Goal: Information Seeking & Learning: Learn about a topic

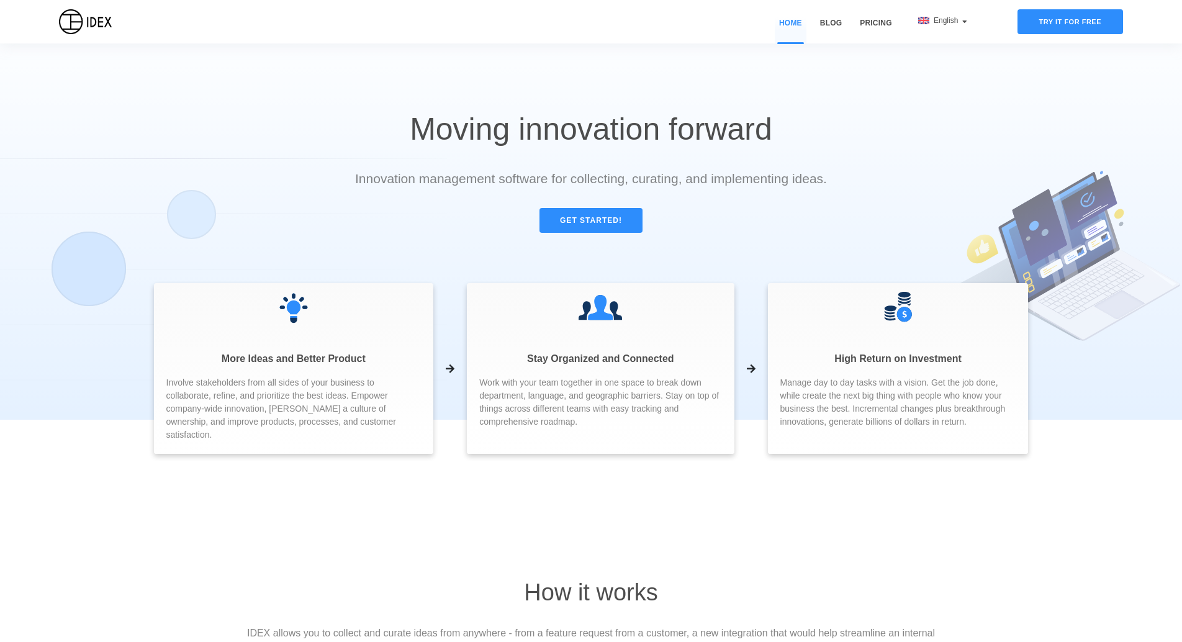
drag, startPoint x: 835, startPoint y: 78, endPoint x: 820, endPoint y: 100, distance: 26.9
click at [835, 78] on h2 "Moving innovation forward" at bounding box center [591, 74] width 532 height 149
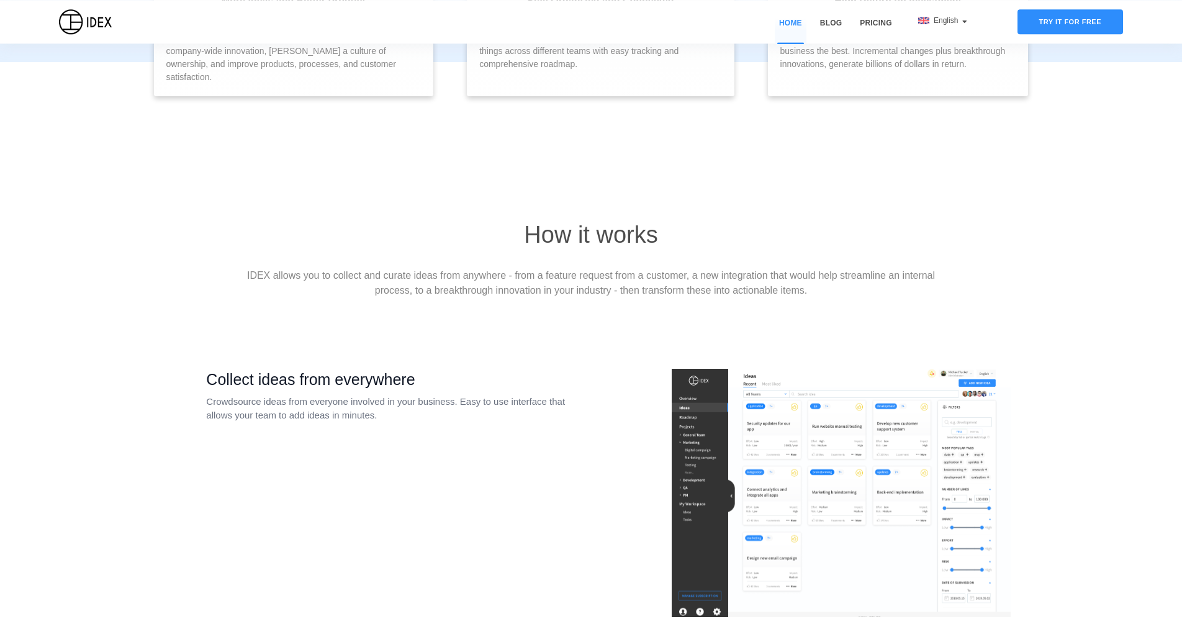
scroll to position [410, 0]
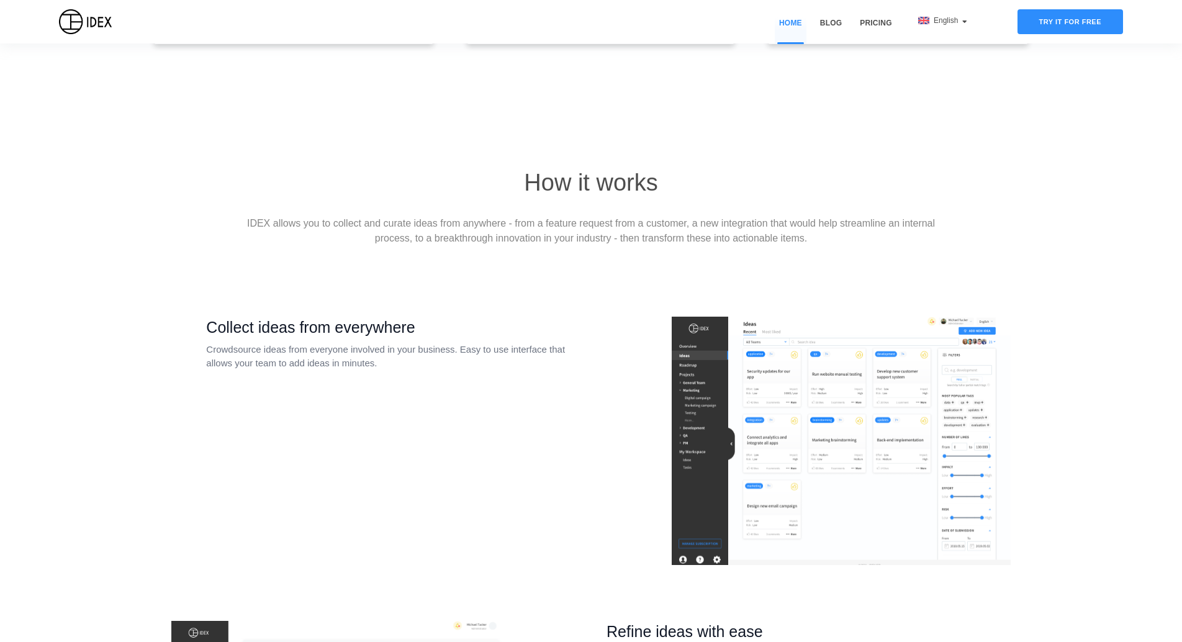
click at [768, 383] on img at bounding box center [841, 441] width 339 height 248
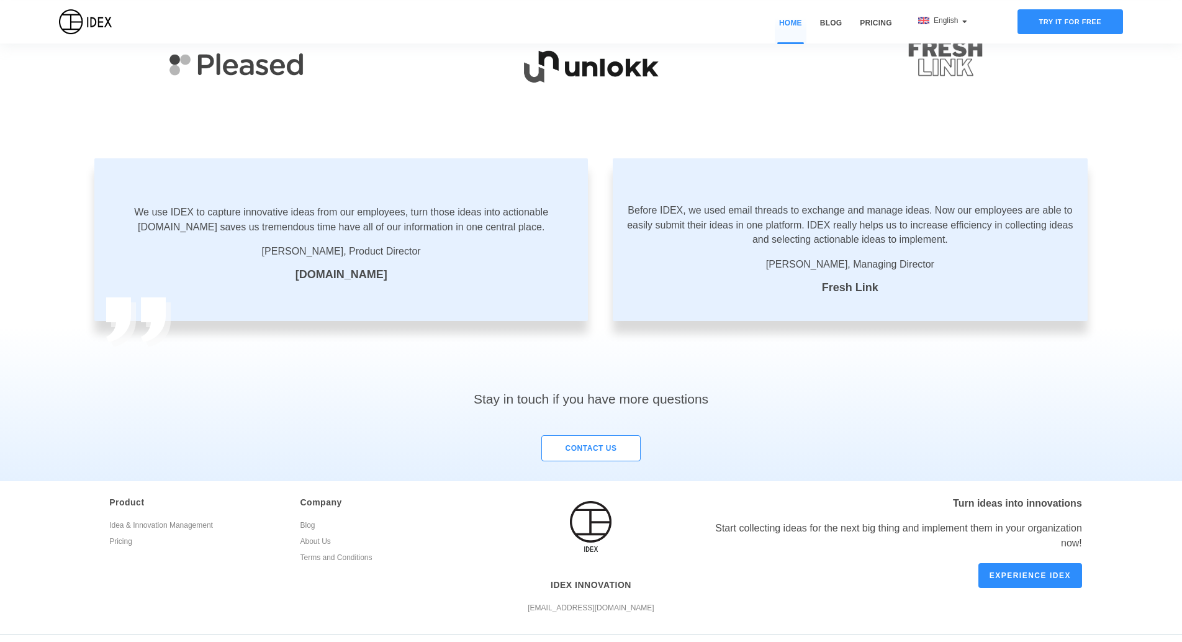
scroll to position [1995, 0]
click at [1027, 567] on link "Experience IDEX" at bounding box center [1031, 573] width 104 height 25
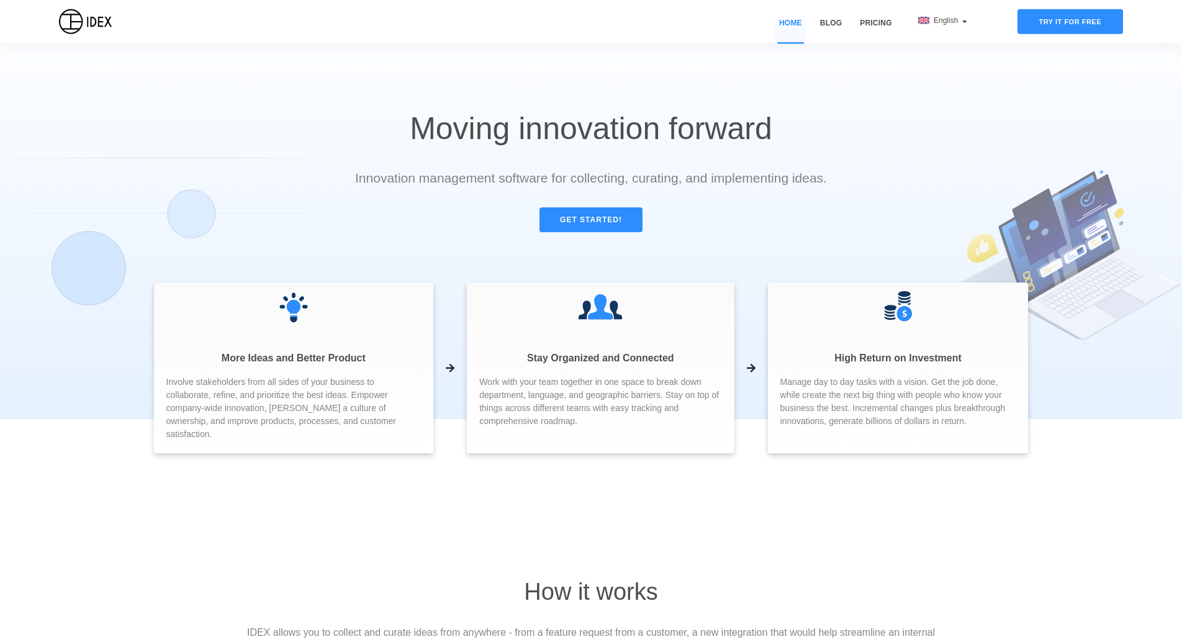
scroll to position [0, 0]
click at [882, 17] on link "Pricing" at bounding box center [876, 30] width 40 height 26
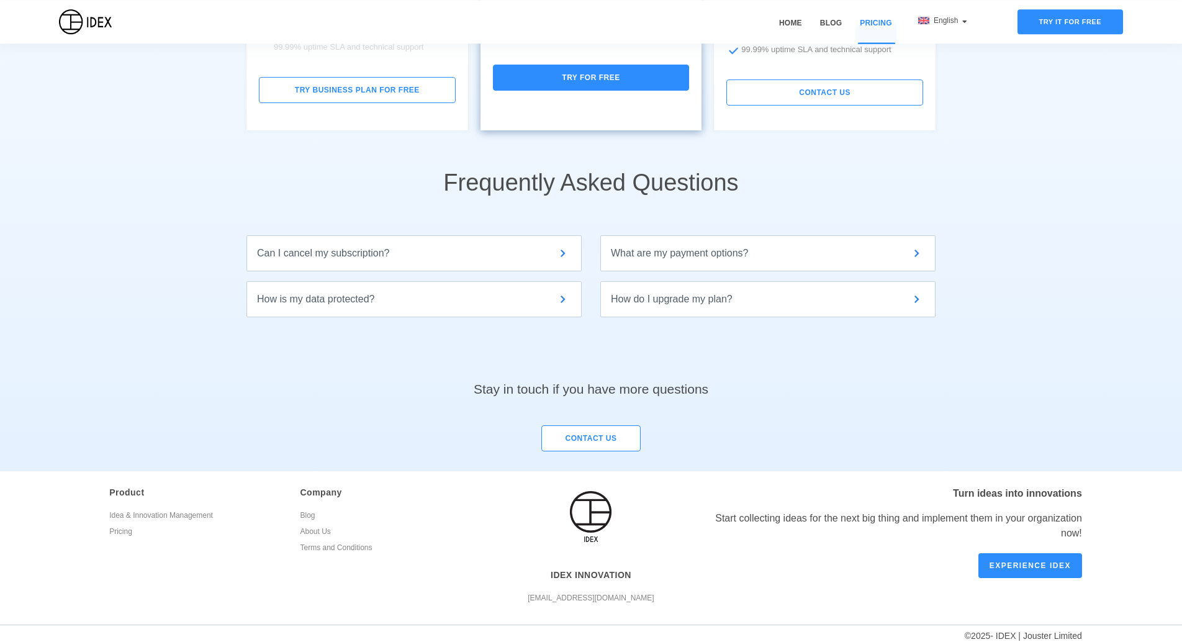
scroll to position [422, 0]
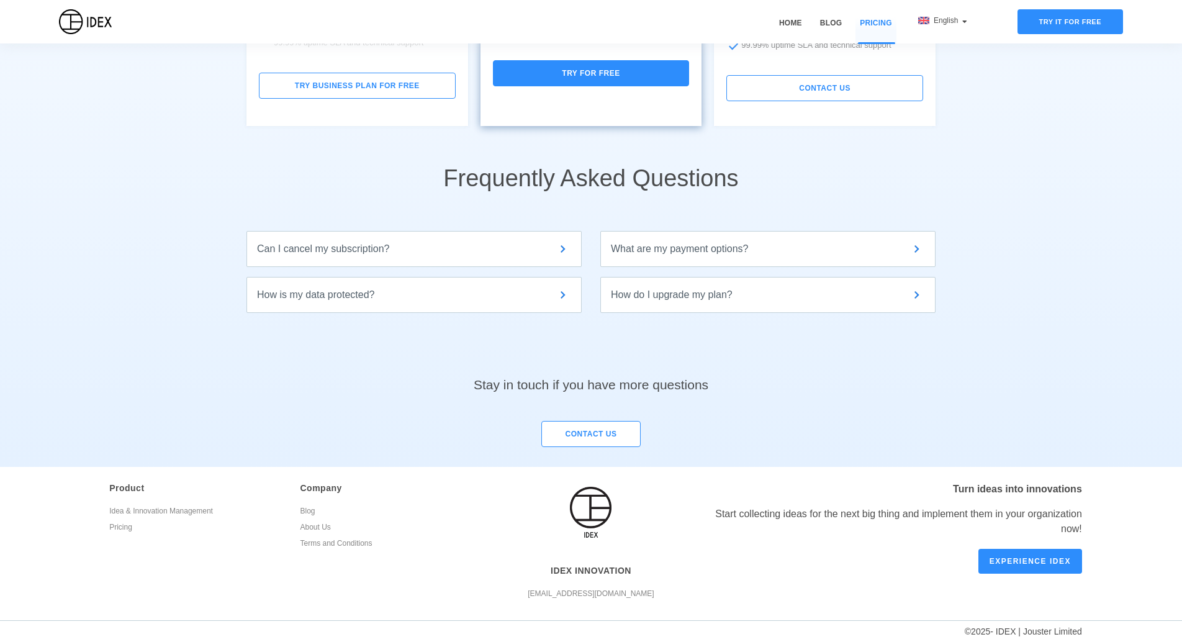
click at [471, 312] on div "How is my data protected? We take security very seriously. Your contact info, i…" at bounding box center [414, 295] width 335 height 36
click at [485, 296] on div "How is my data protected?" at bounding box center [414, 295] width 314 height 15
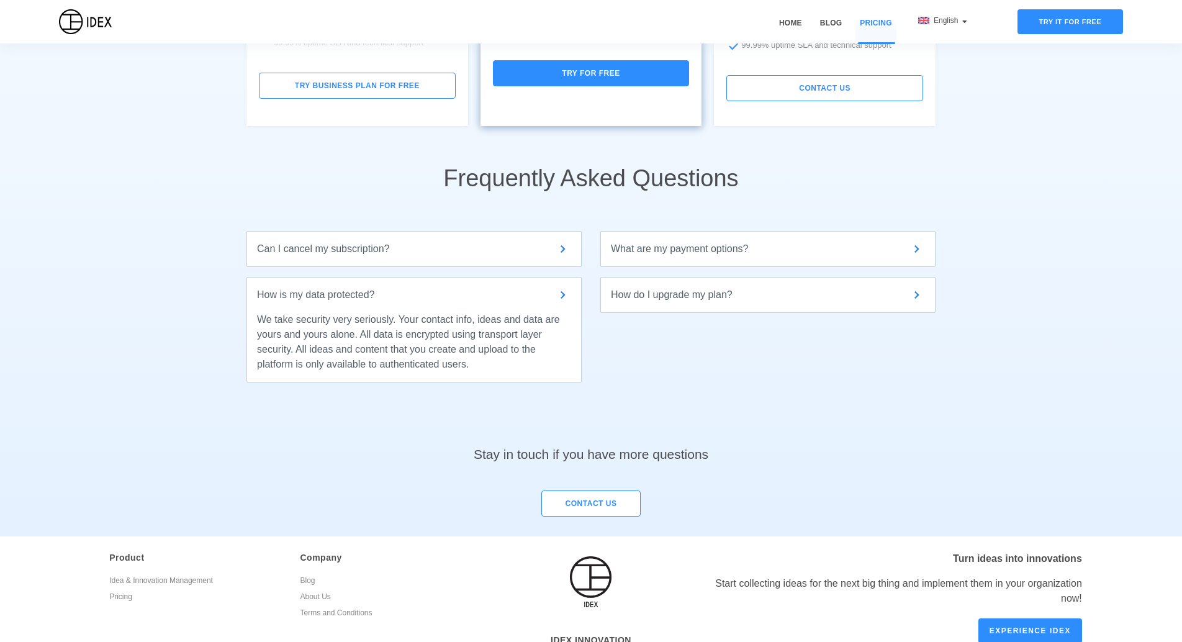
click at [485, 296] on div "How is my data protected?" at bounding box center [414, 295] width 314 height 15
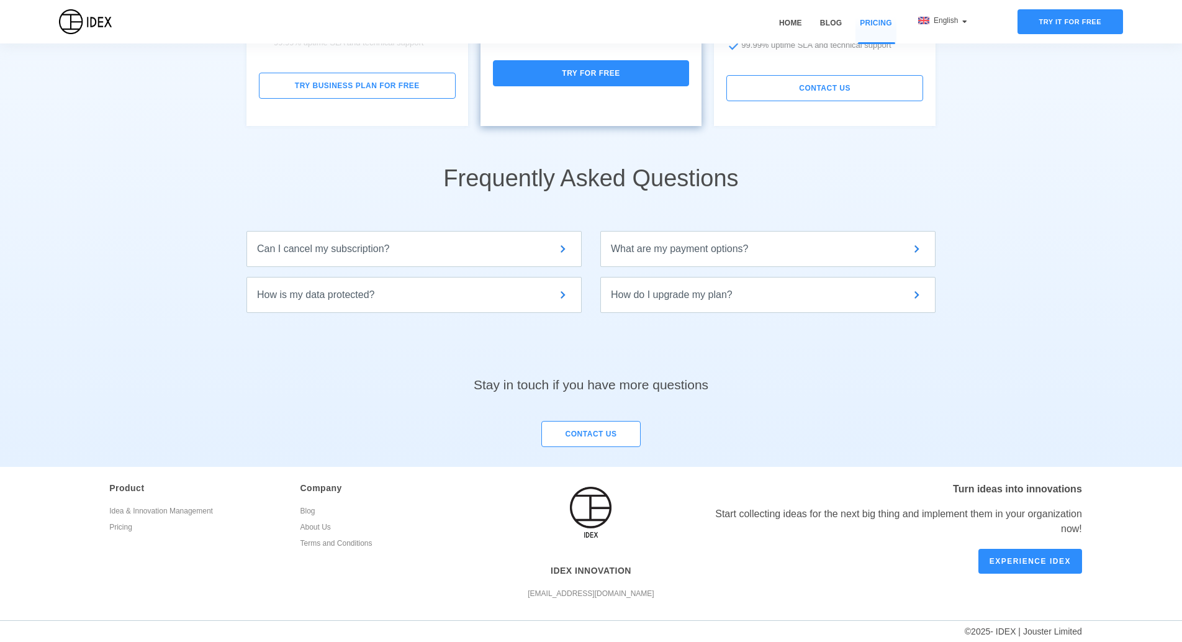
click at [319, 527] on link "About Us" at bounding box center [386, 529] width 172 height 16
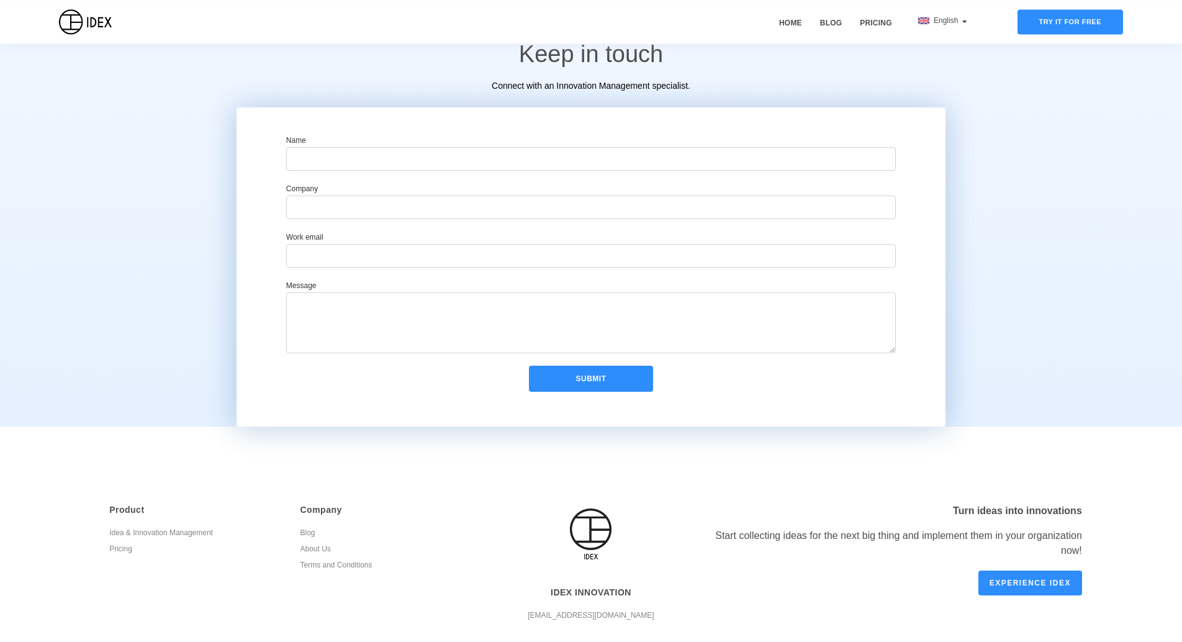
scroll to position [617, 0]
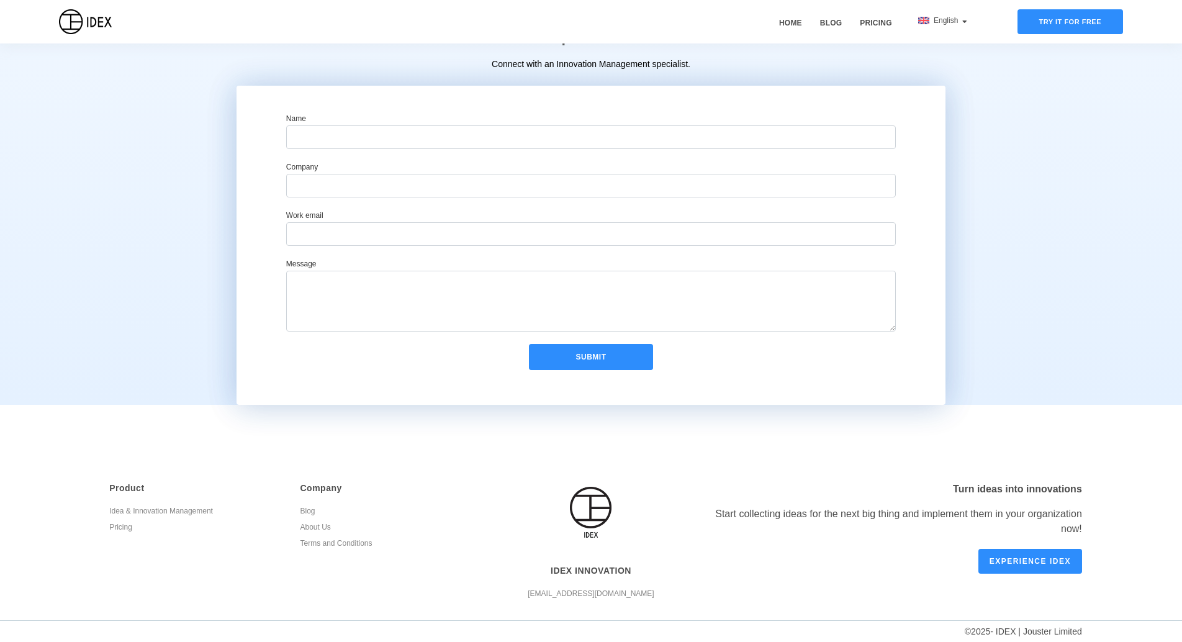
click at [311, 512] on link "Blog" at bounding box center [386, 513] width 172 height 16
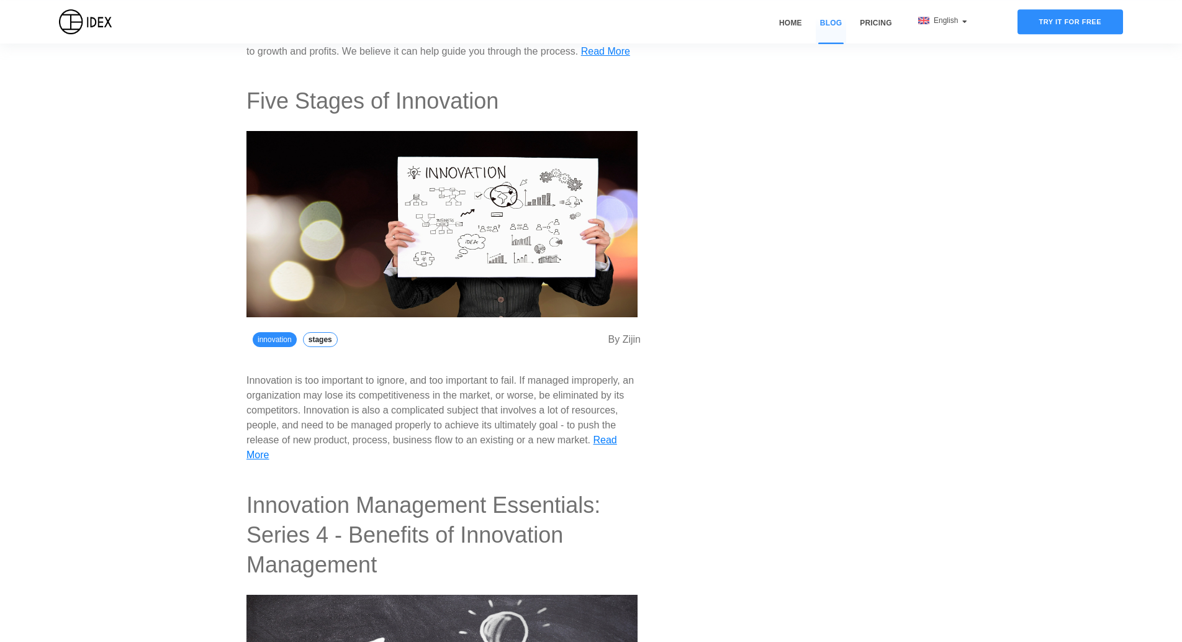
scroll to position [820, 0]
